Goal: Task Accomplishment & Management: Manage account settings

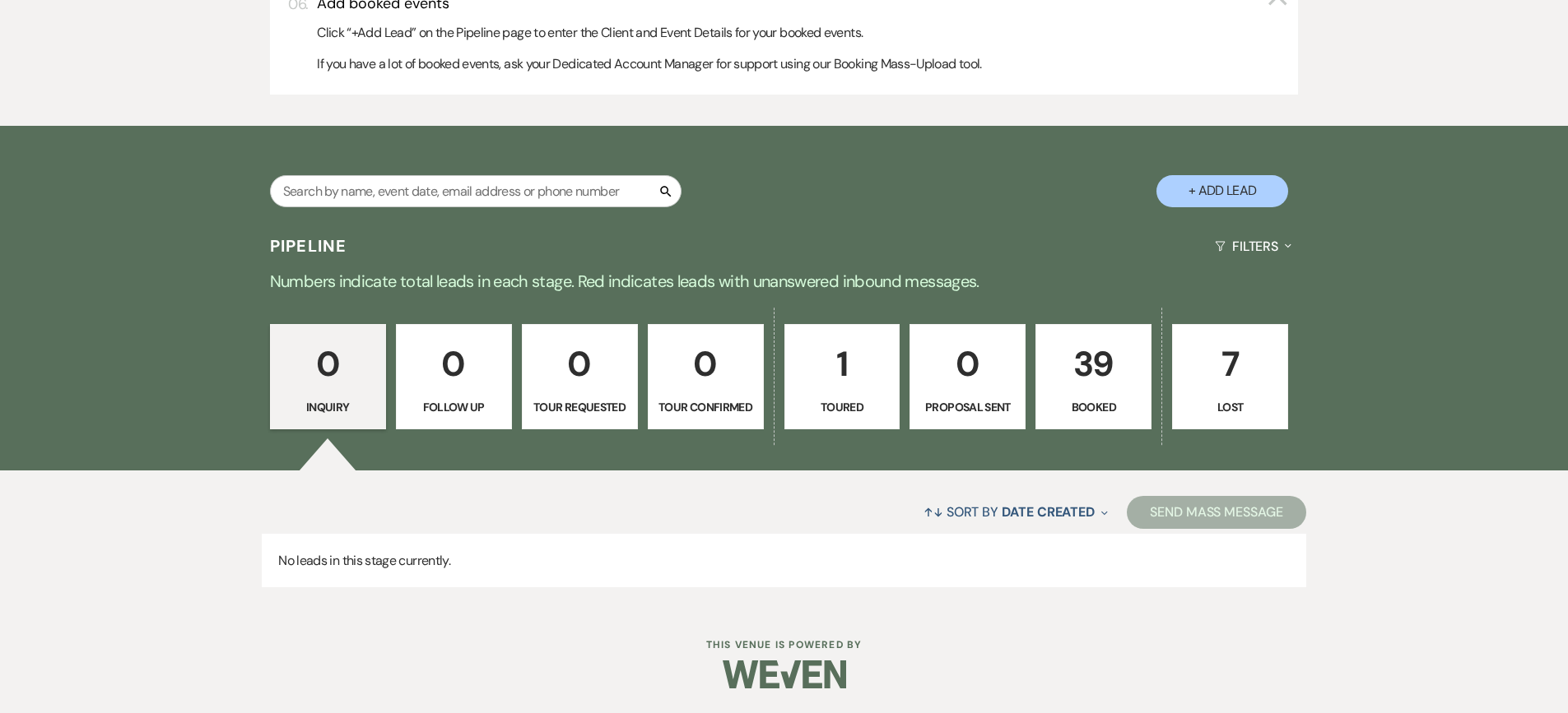
click at [1043, 380] on link "39 Booked" at bounding box center [1092, 377] width 116 height 105
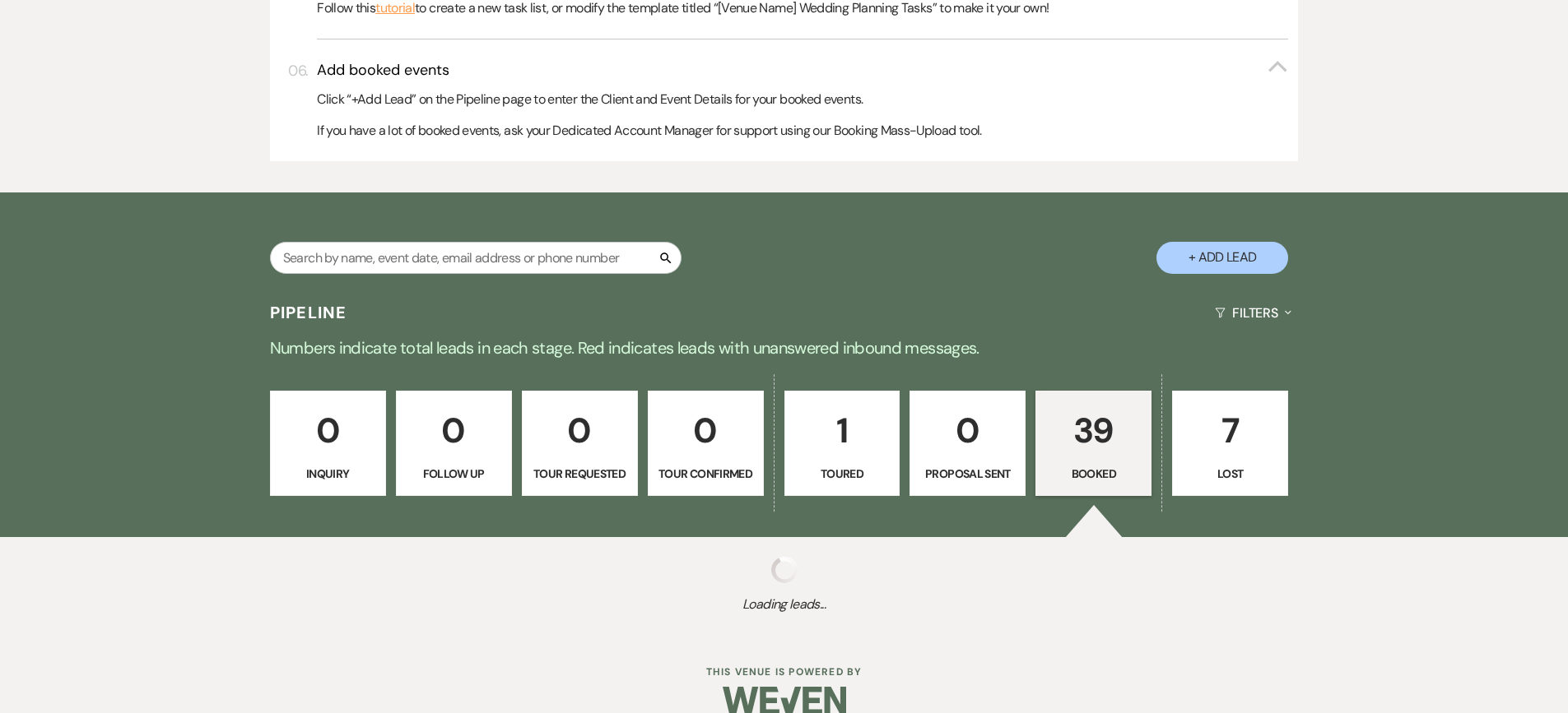
scroll to position [903, 0]
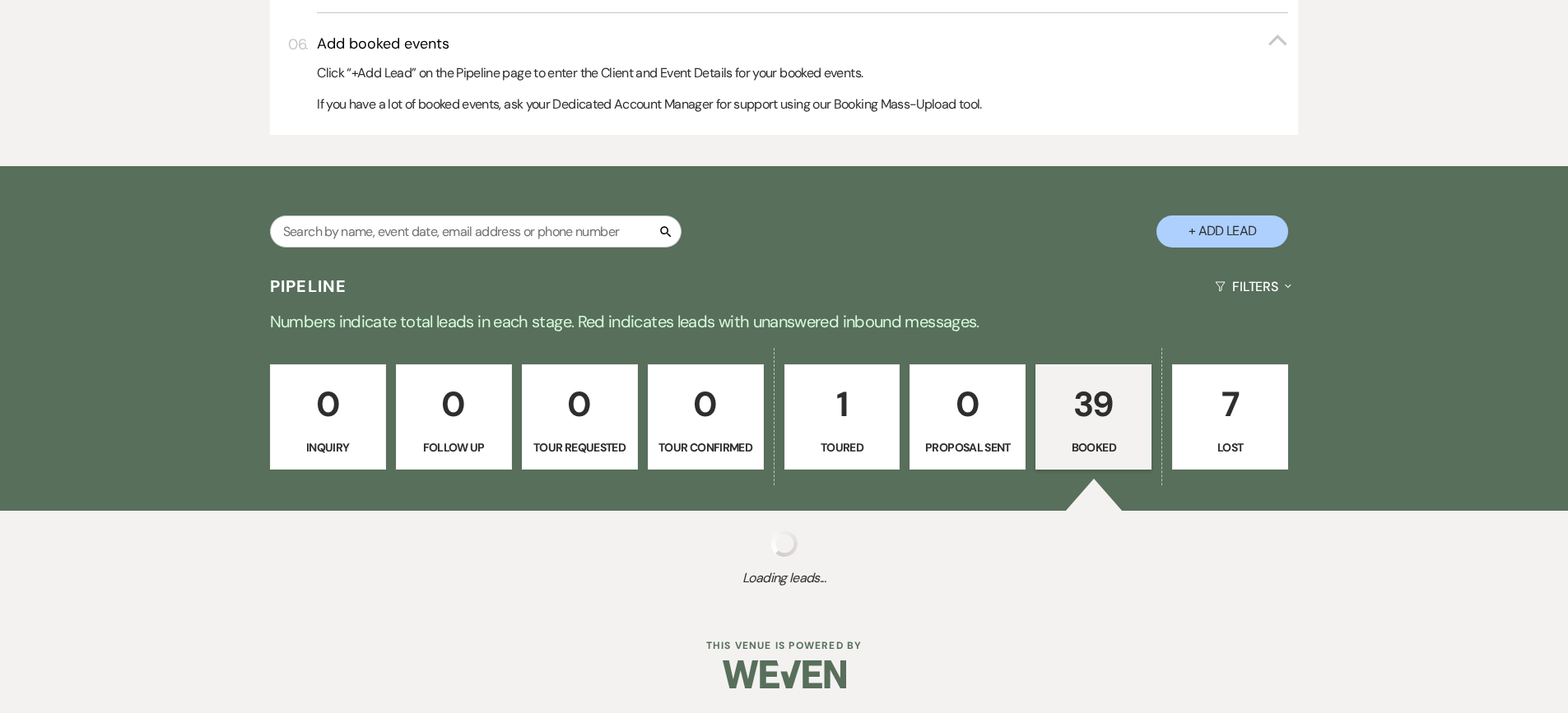
click at [1089, 409] on p "39" at bounding box center [1093, 404] width 95 height 55
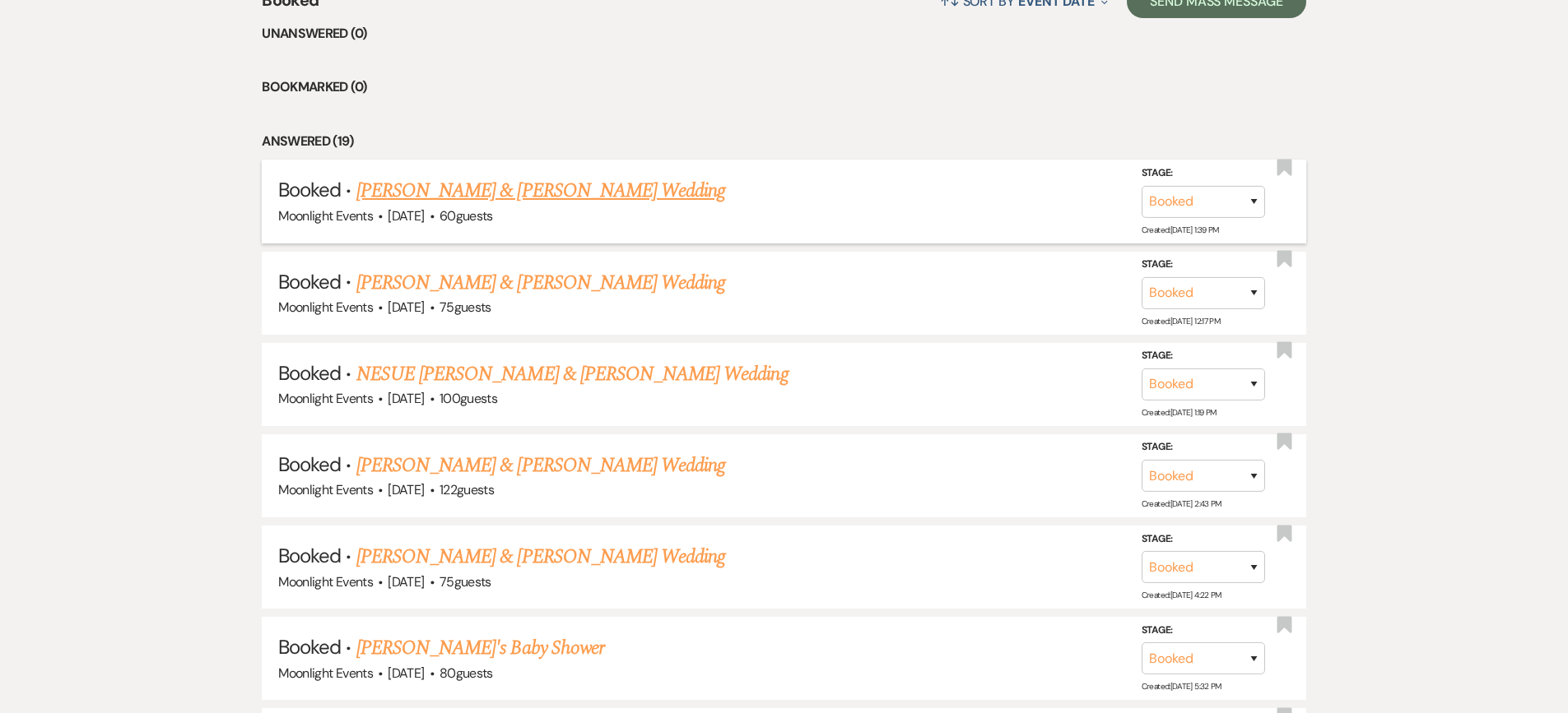
scroll to position [1479, 0]
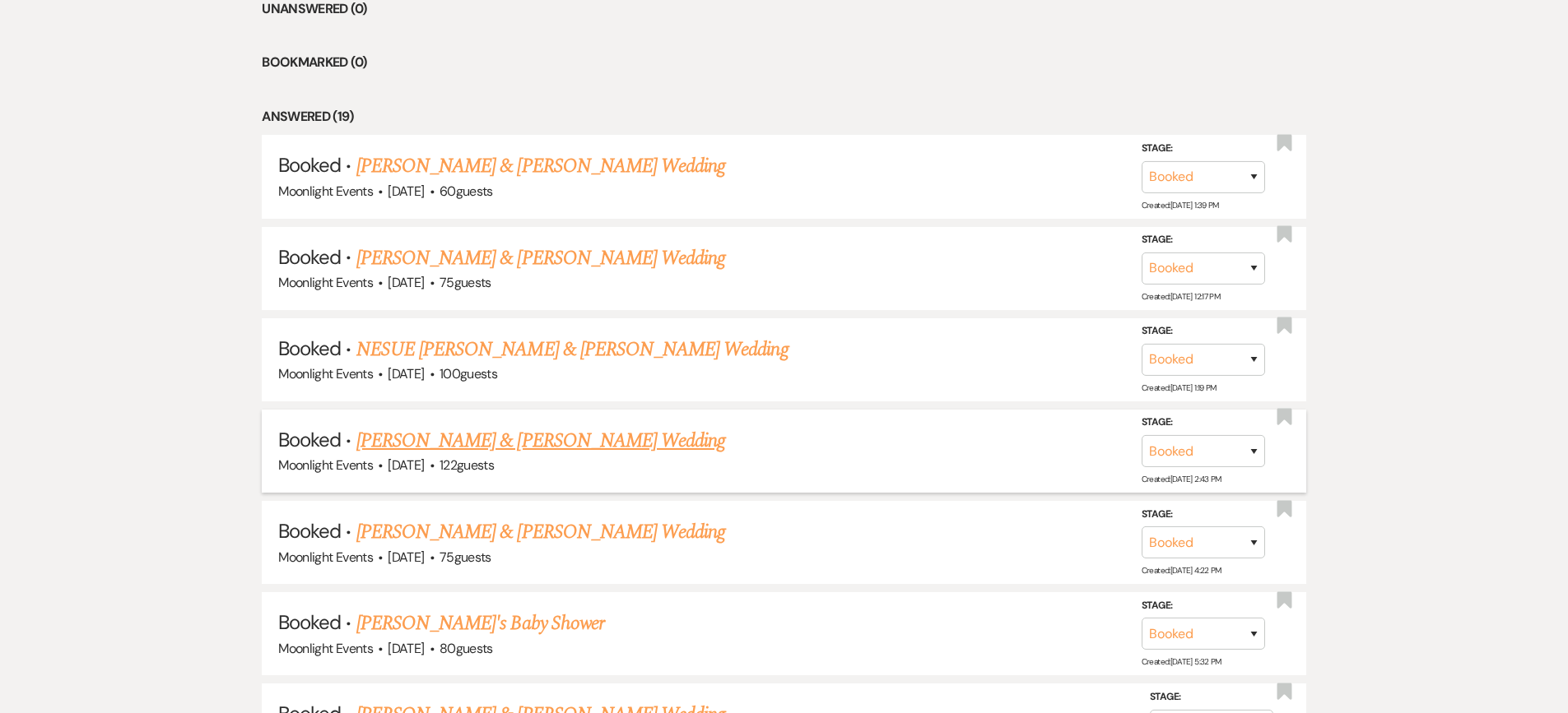
click at [462, 445] on link "[PERSON_NAME] & [PERSON_NAME] Wedding" at bounding box center [541, 441] width 368 height 30
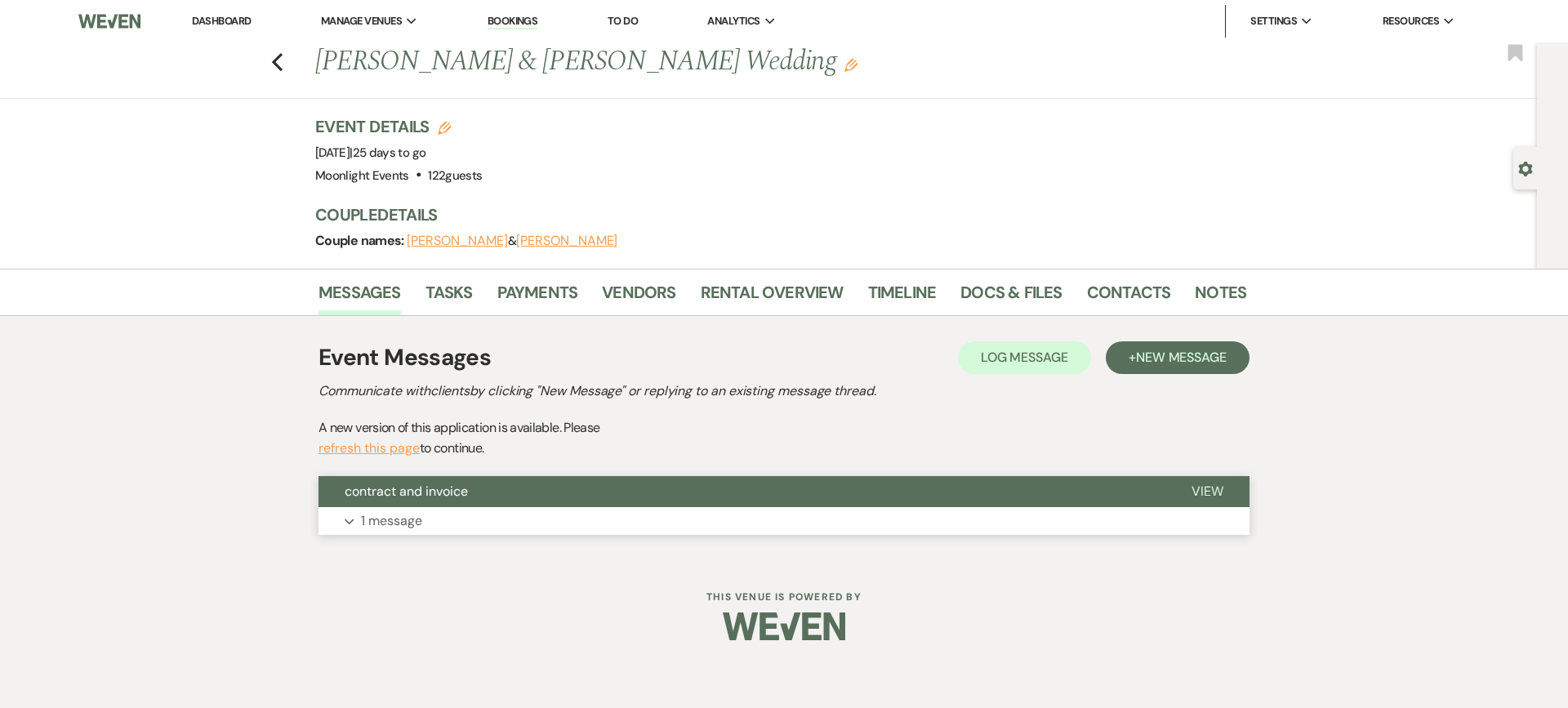
click at [419, 520] on p "1 message" at bounding box center [392, 521] width 62 height 21
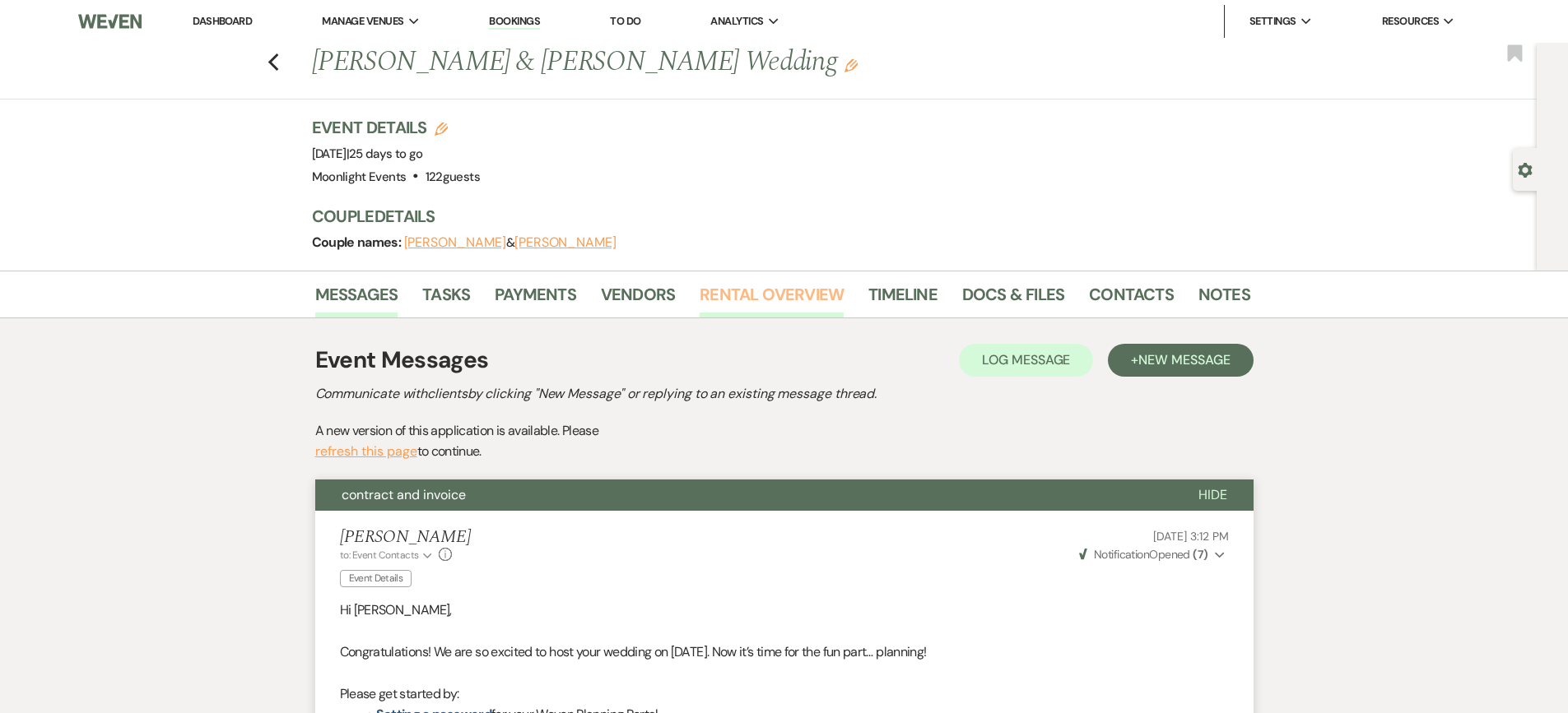
click at [751, 287] on link "Rental Overview" at bounding box center [771, 299] width 144 height 37
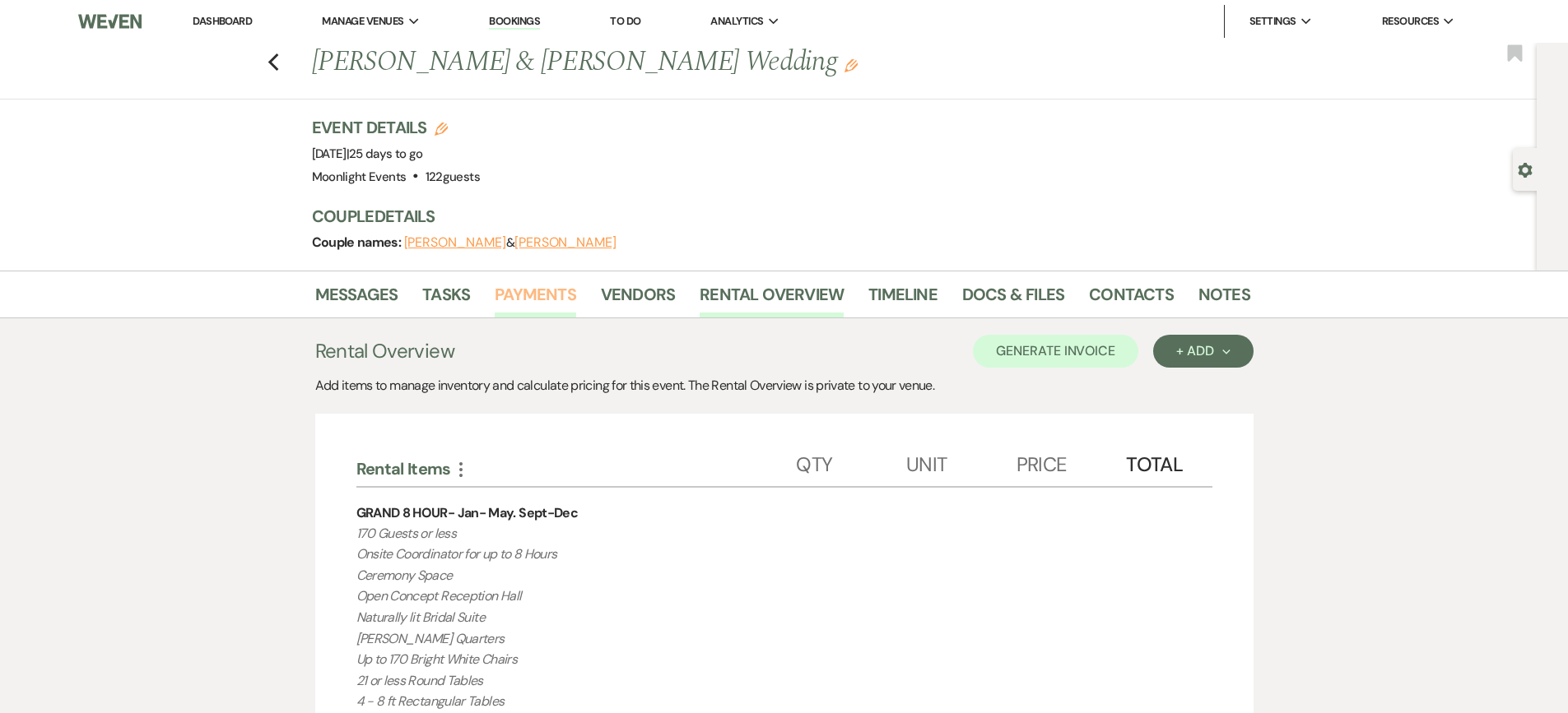
click at [534, 295] on link "Payments" at bounding box center [535, 299] width 82 height 37
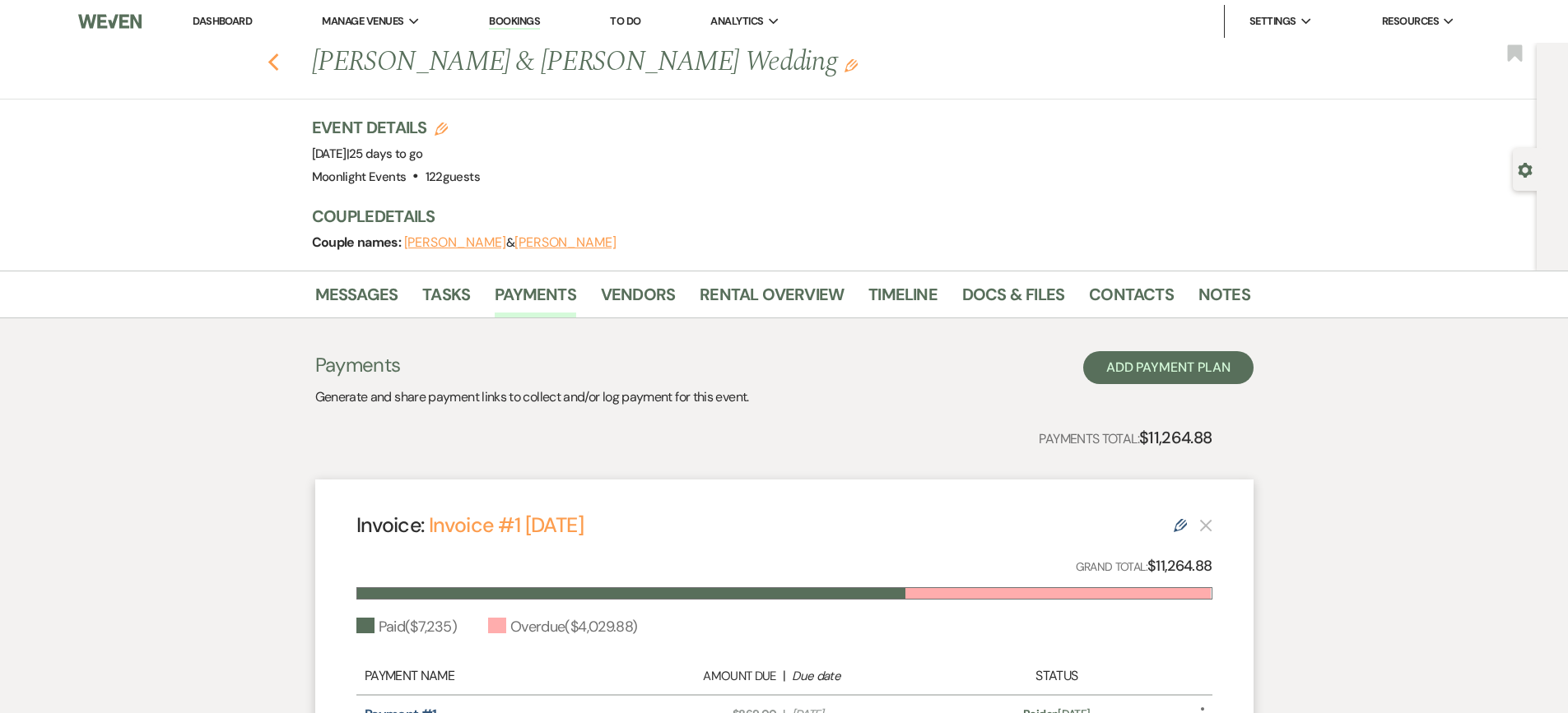
click at [275, 69] on icon "Previous" at bounding box center [274, 62] width 12 height 20
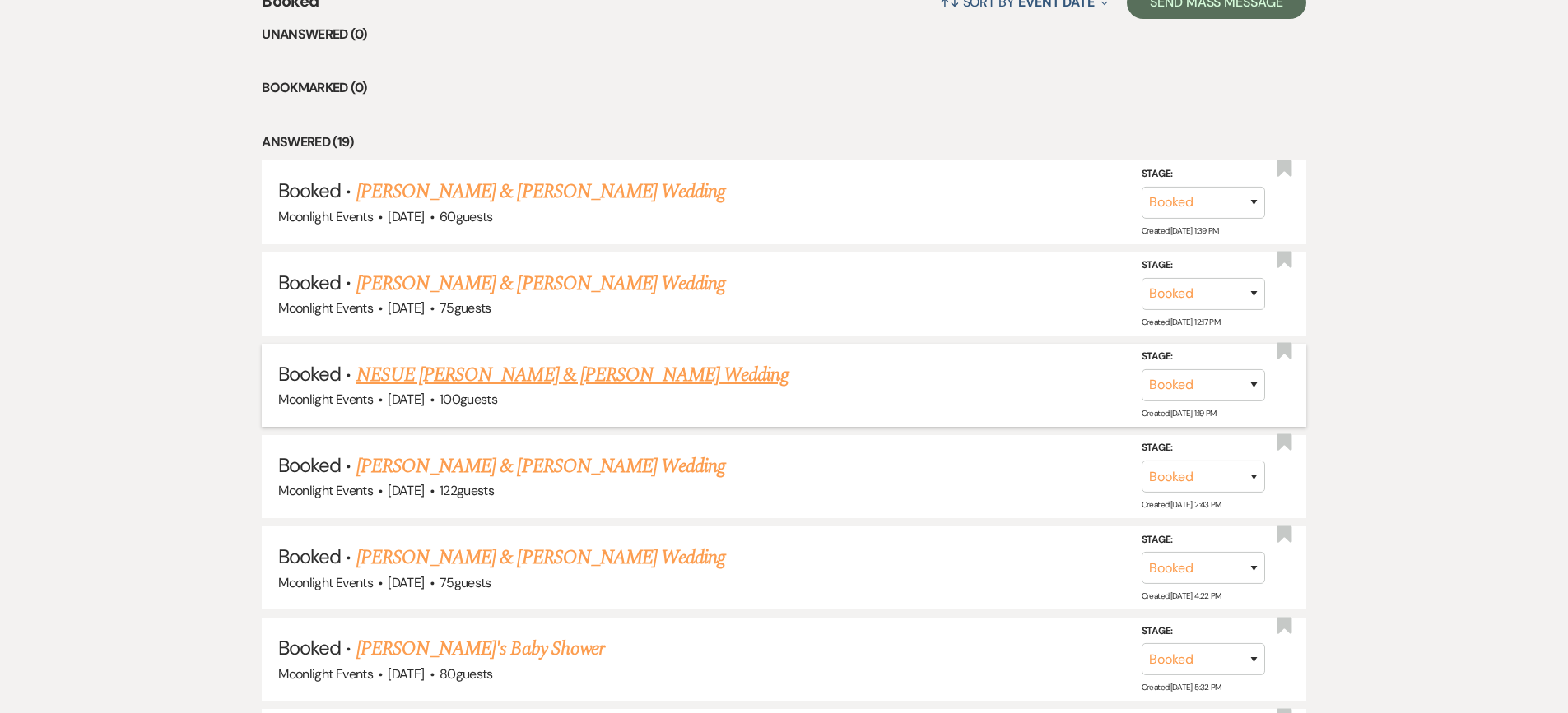
scroll to position [1479, 0]
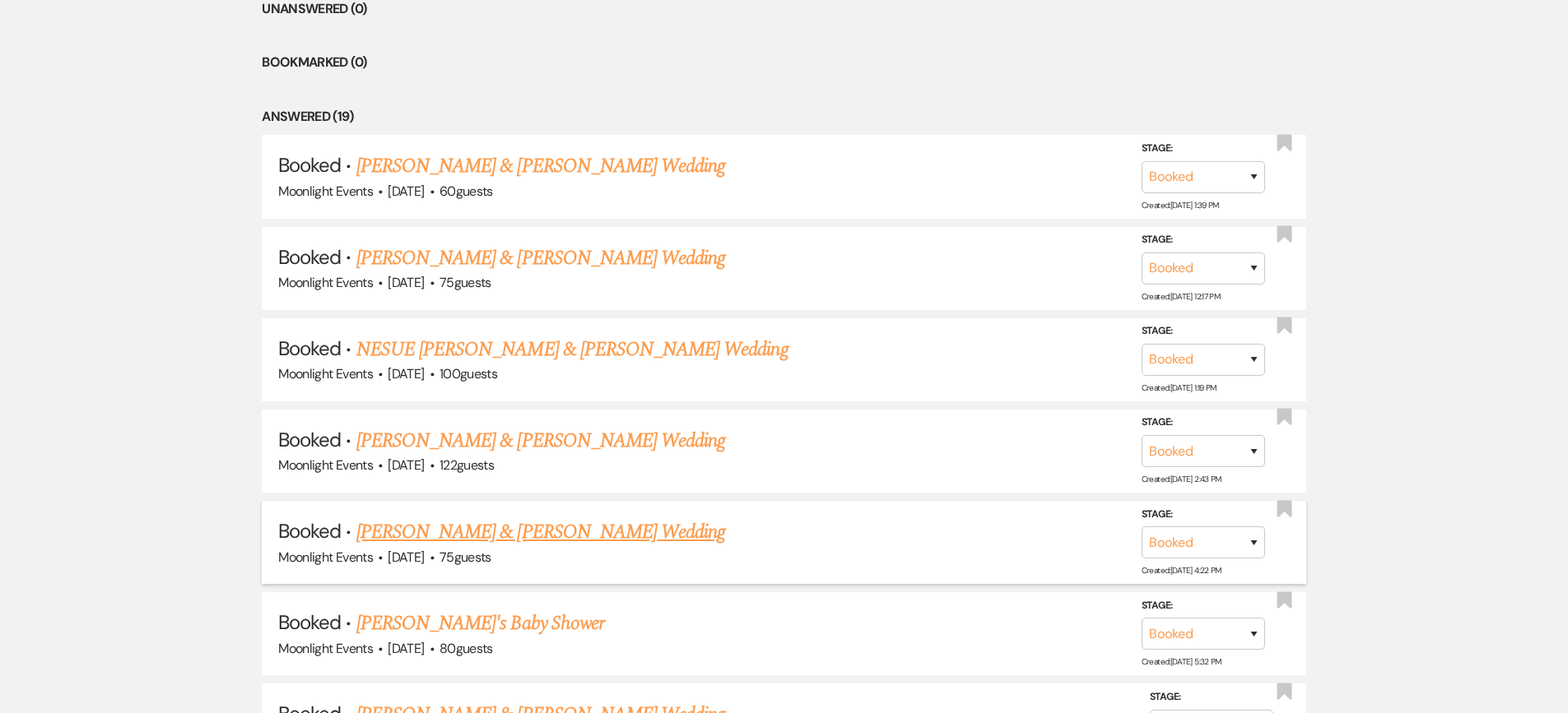
click at [567, 528] on link "[PERSON_NAME] & [PERSON_NAME] Wedding" at bounding box center [541, 533] width 368 height 30
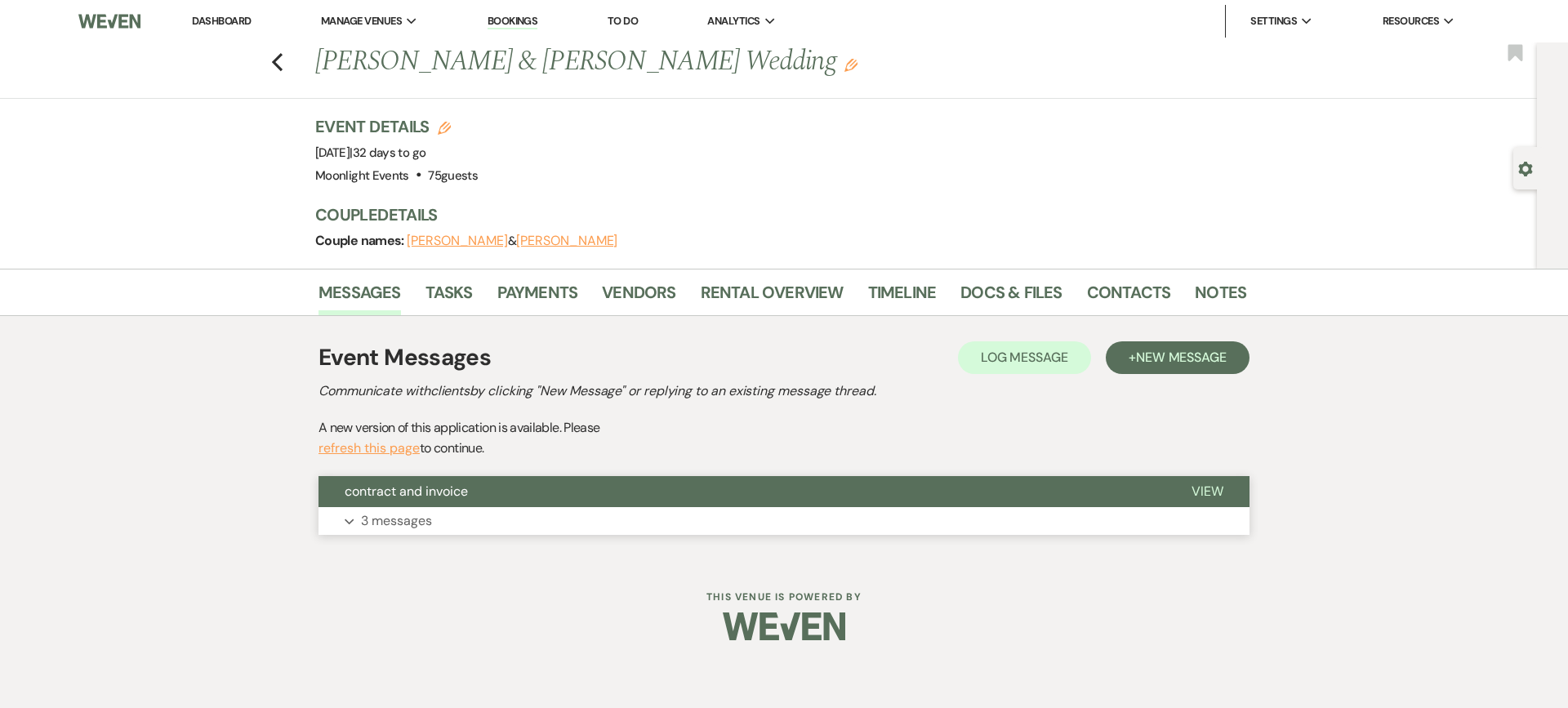
click at [437, 528] on button "Expand 3 messages" at bounding box center [784, 521] width 931 height 28
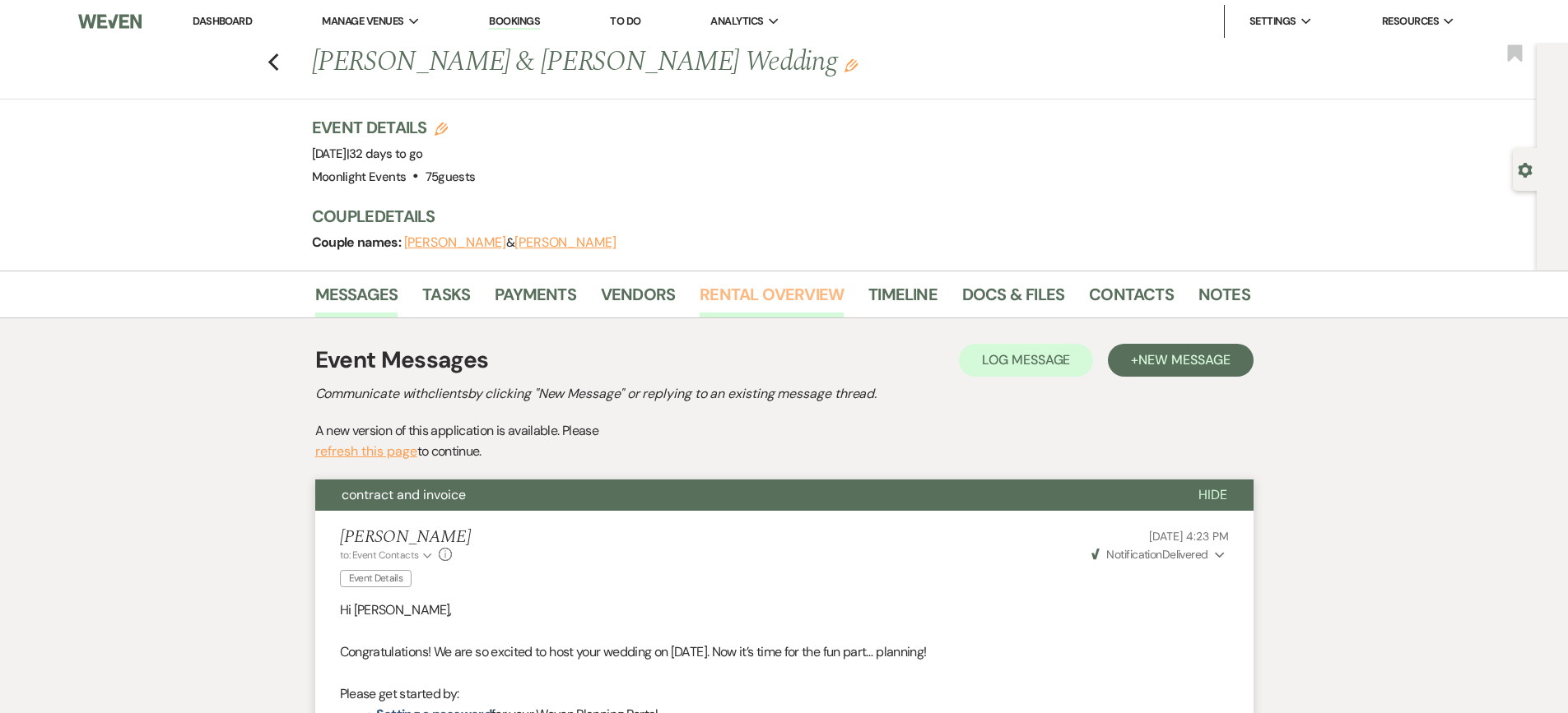
click at [753, 294] on link "Rental Overview" at bounding box center [771, 299] width 144 height 37
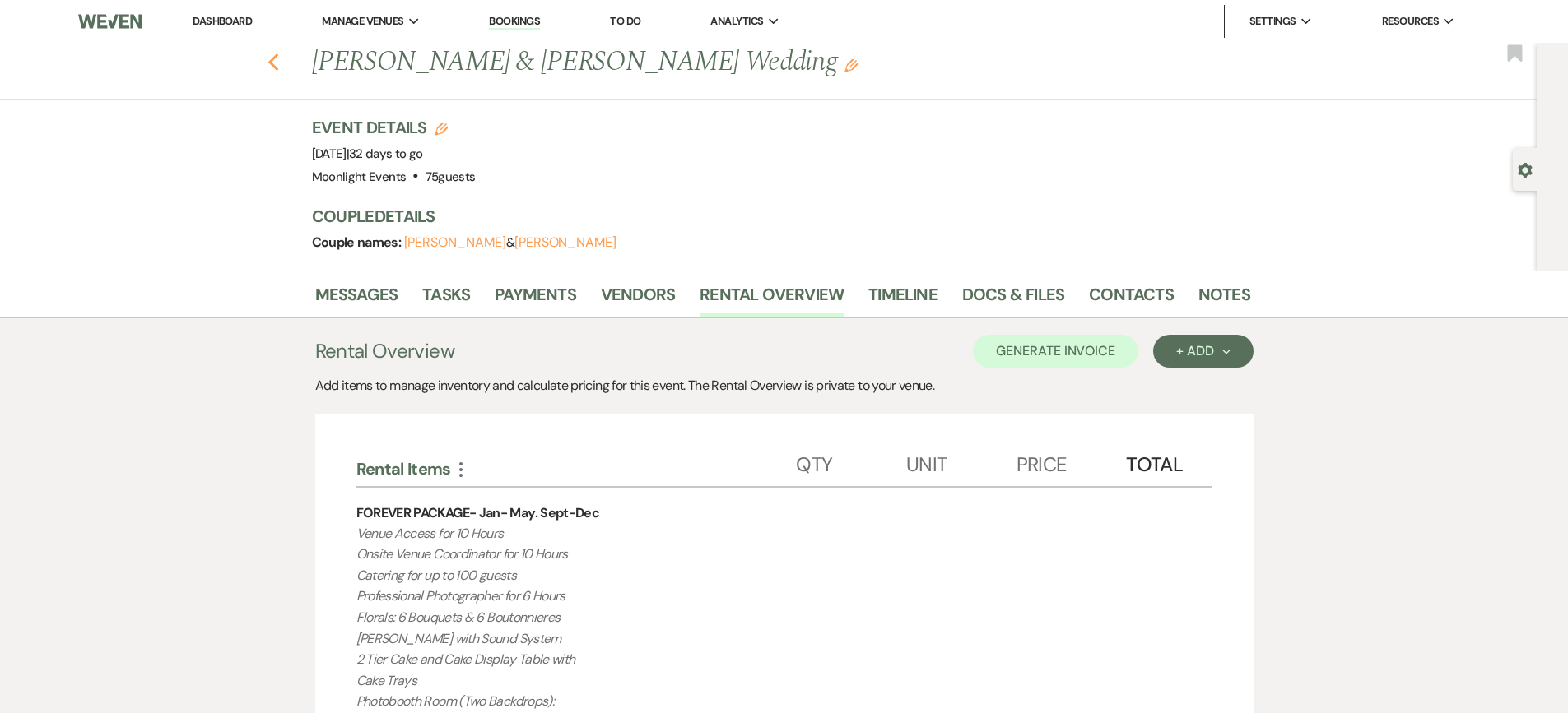
click at [280, 54] on icon "Previous" at bounding box center [274, 62] width 12 height 20
